Goal: Find specific page/section: Find specific page/section

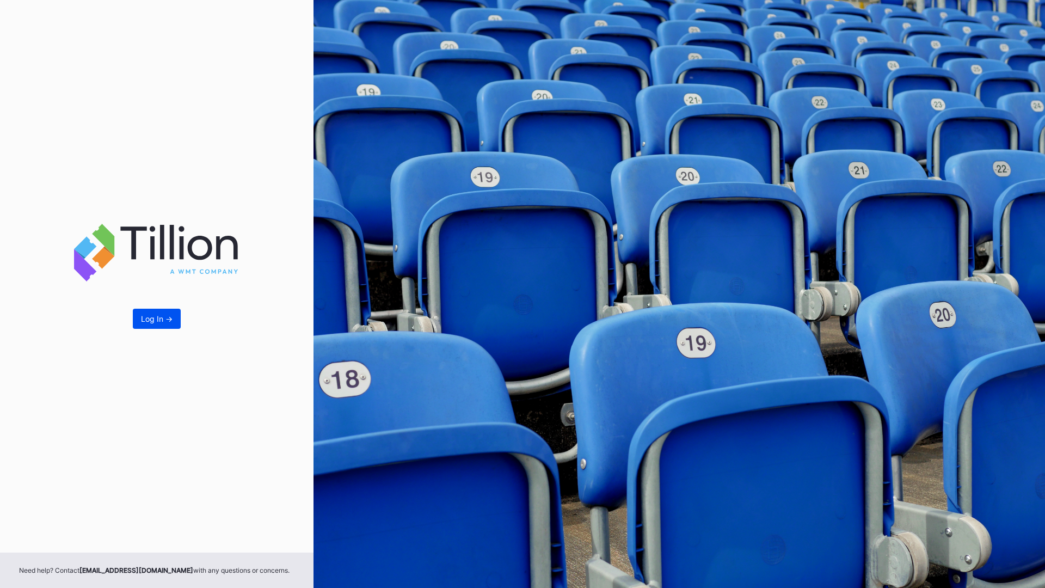
click at [160, 318] on div "Log In ->" at bounding box center [157, 318] width 32 height 9
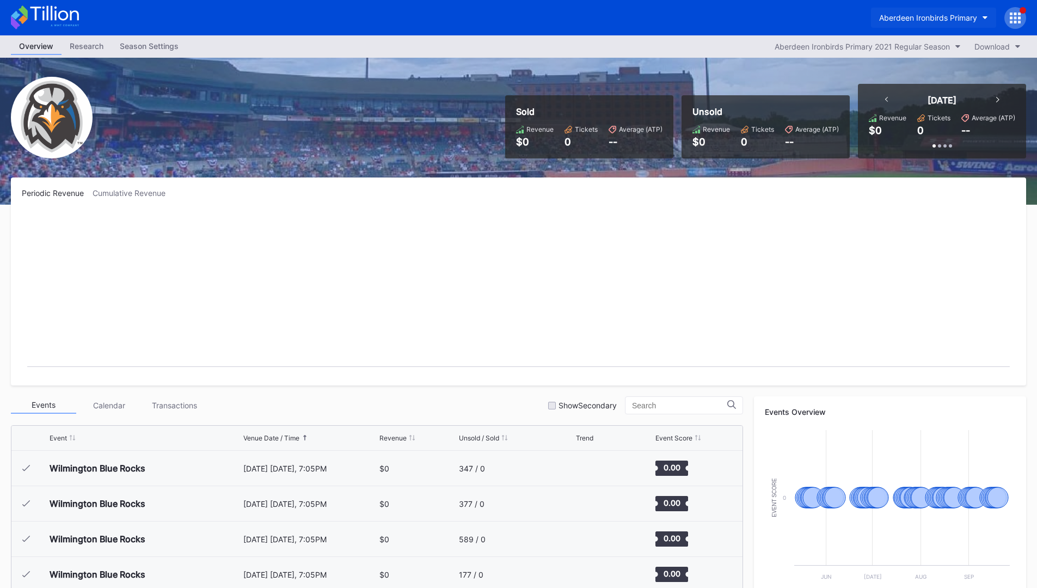
click at [904, 16] on div "Aberdeen Ironbirds Primary" at bounding box center [928, 17] width 98 height 9
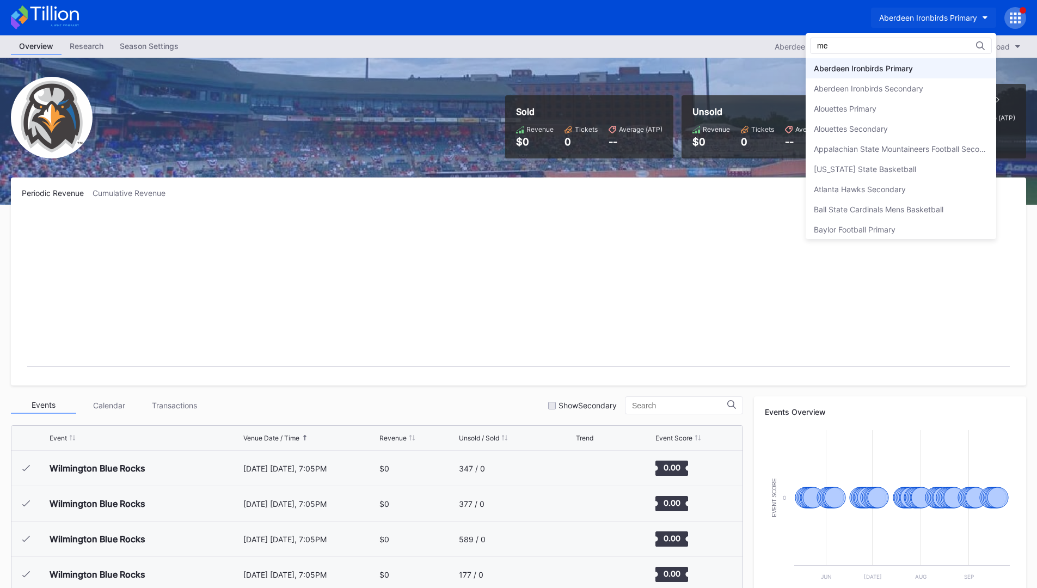
type input "met"
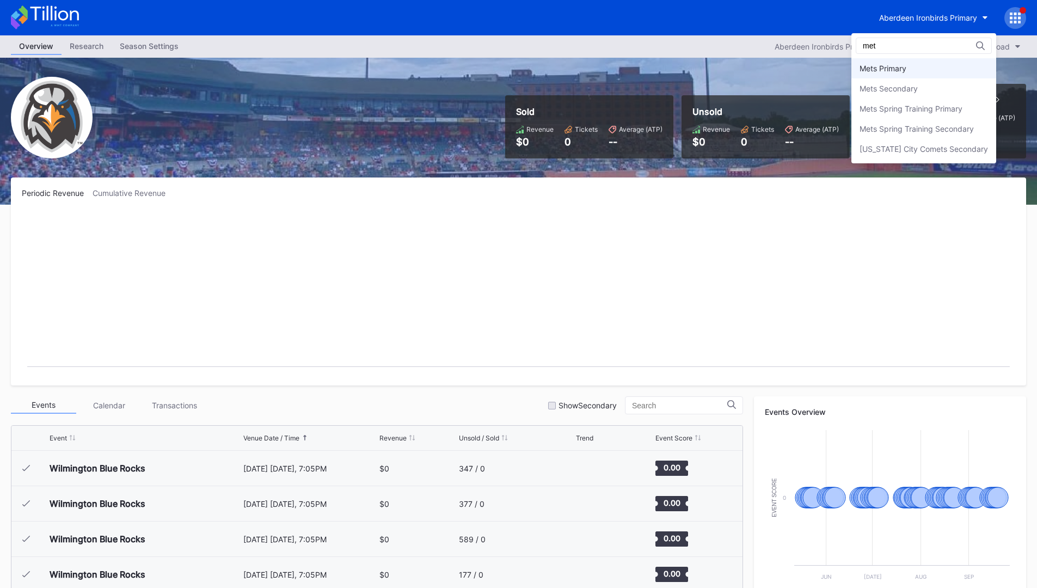
click at [864, 67] on div "Mets Primary" at bounding box center [882, 68] width 47 height 9
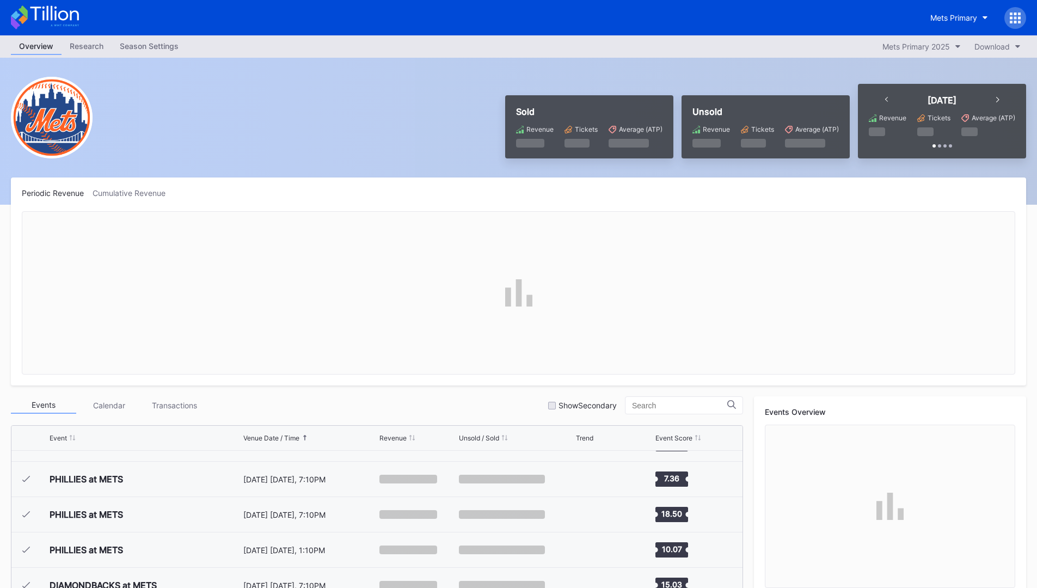
scroll to position [2087, 0]
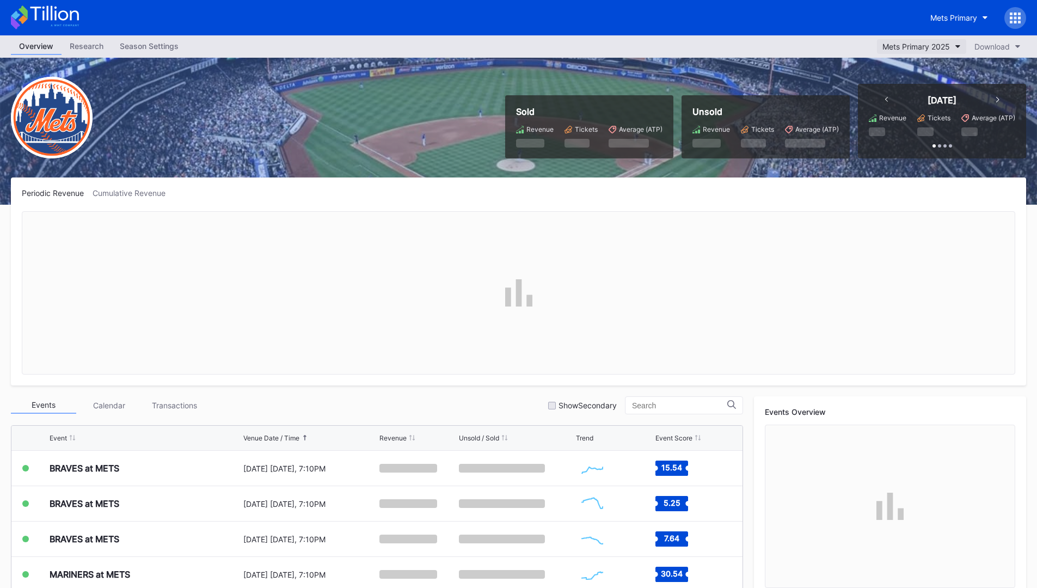
click at [914, 46] on div "Mets Primary 2025" at bounding box center [915, 46] width 67 height 9
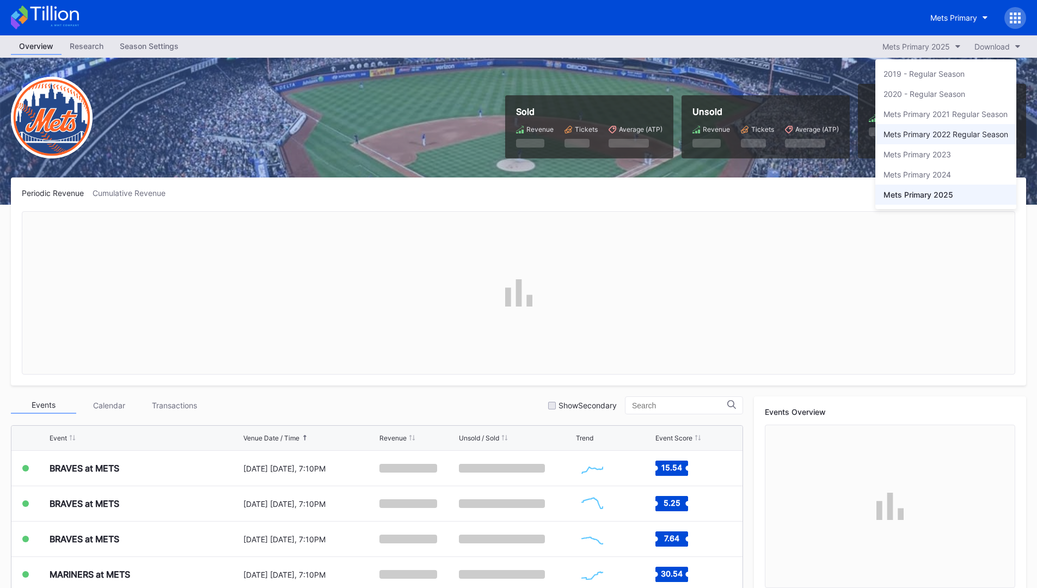
click at [919, 130] on div "Mets Primary 2022 Regular Season" at bounding box center [945, 134] width 125 height 9
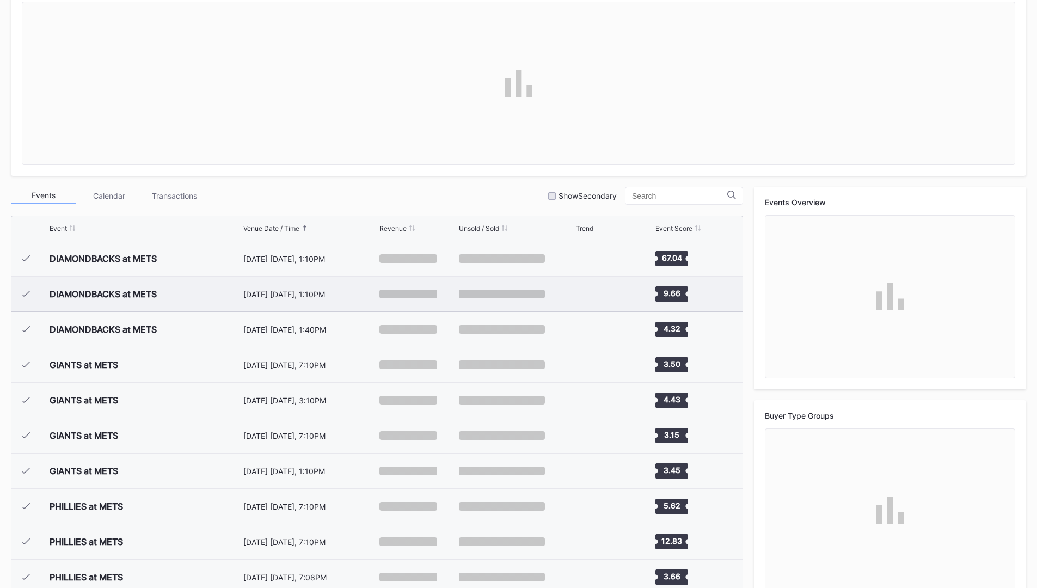
click at [577, 301] on rect "Chart title" at bounding box center [592, 293] width 33 height 27
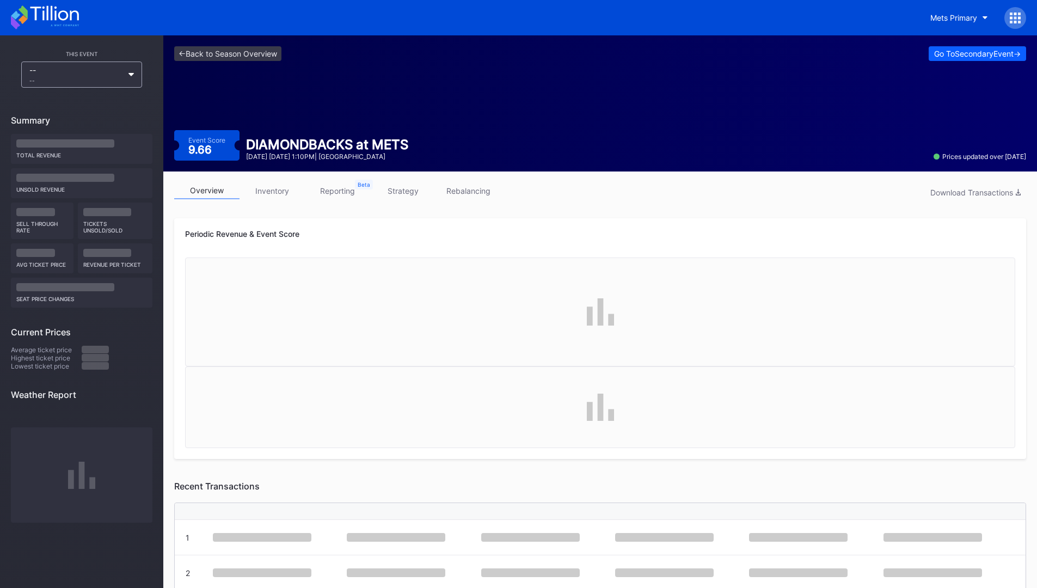
scroll to position [226, 0]
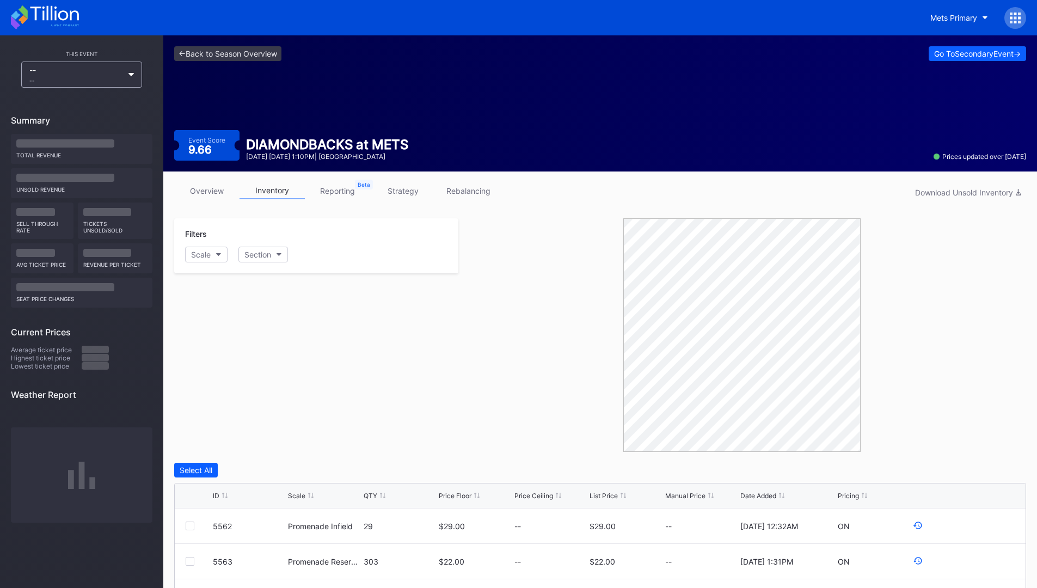
scroll to position [206, 0]
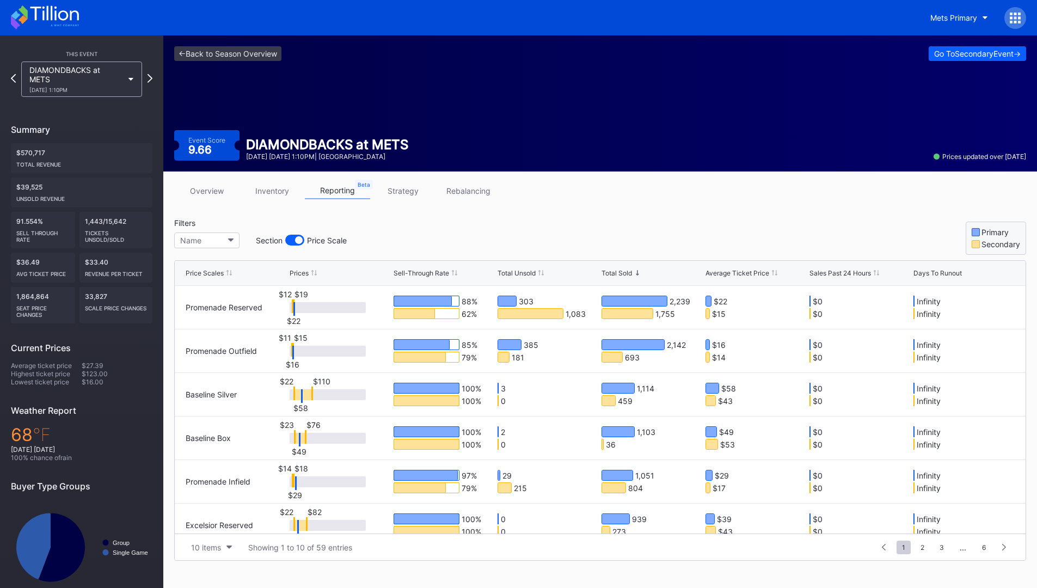
click at [401, 193] on link "strategy" at bounding box center [402, 190] width 65 height 17
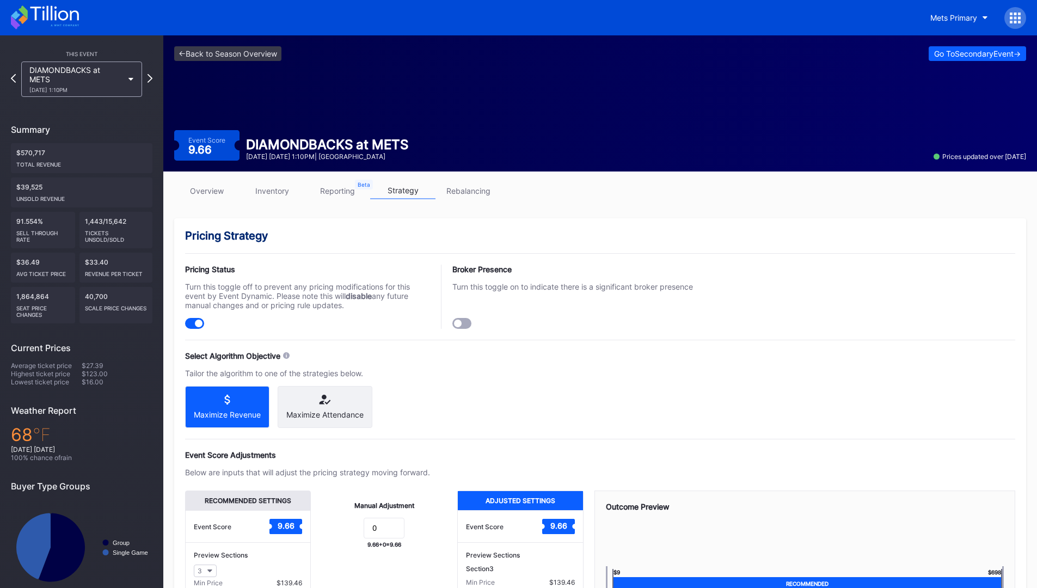
click at [462, 195] on link "rebalancing" at bounding box center [467, 190] width 65 height 17
